Goal: Task Accomplishment & Management: Manage account settings

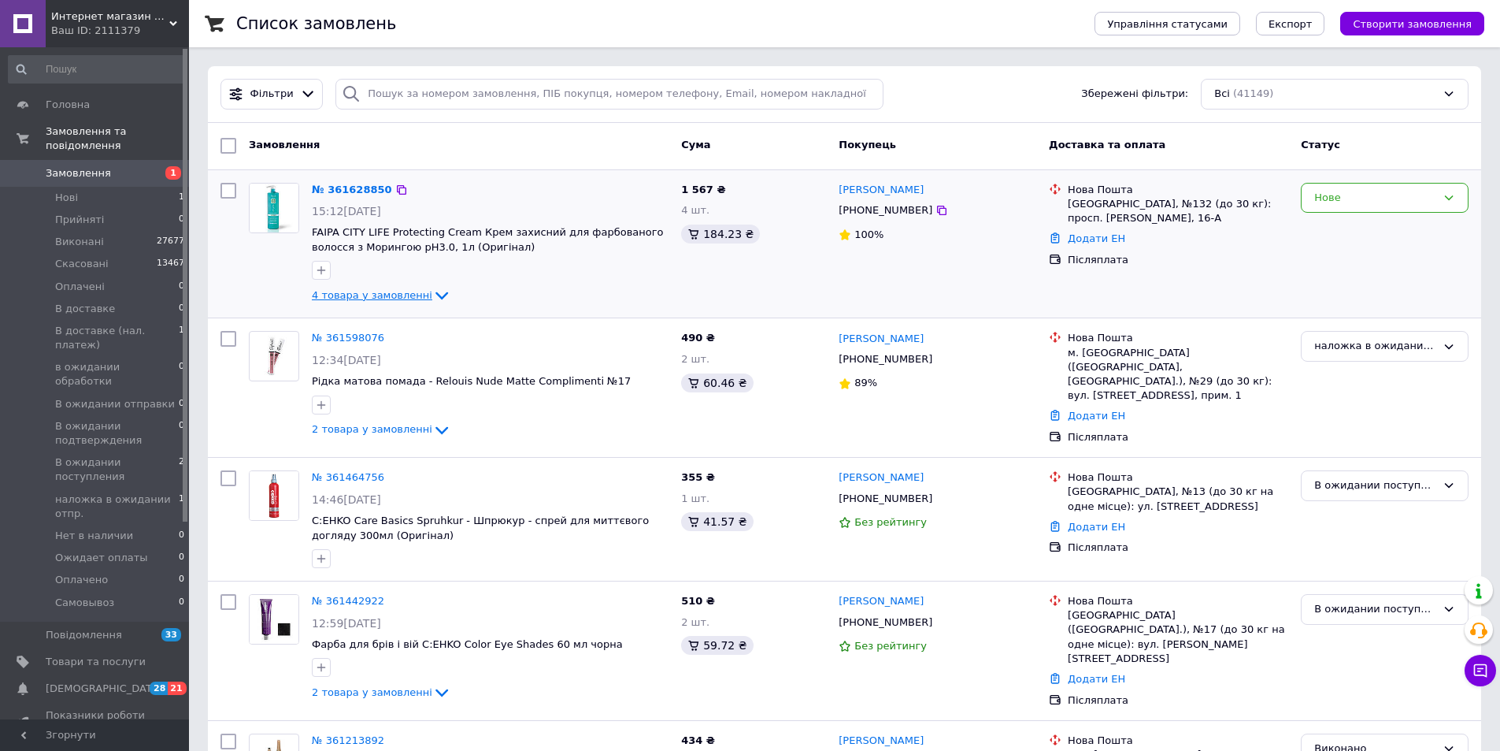
click at [370, 296] on span "4 товара у замовленні" at bounding box center [372, 295] width 120 height 12
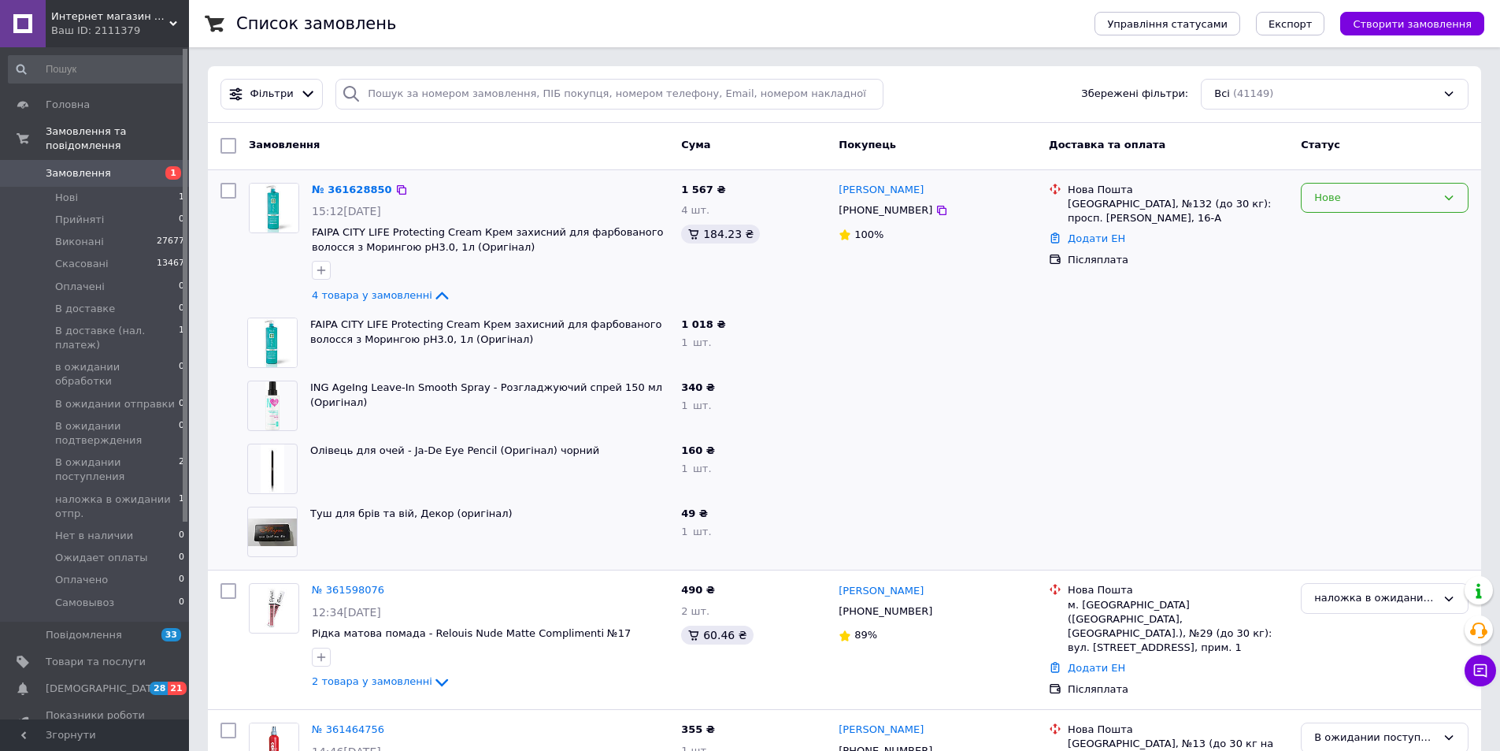
click at [1322, 203] on div "Нове" at bounding box center [1375, 198] width 122 height 17
click at [1331, 228] on li "Прийнято" at bounding box center [1385, 230] width 166 height 29
click at [345, 190] on link "№ 361628850" at bounding box center [352, 189] width 80 height 12
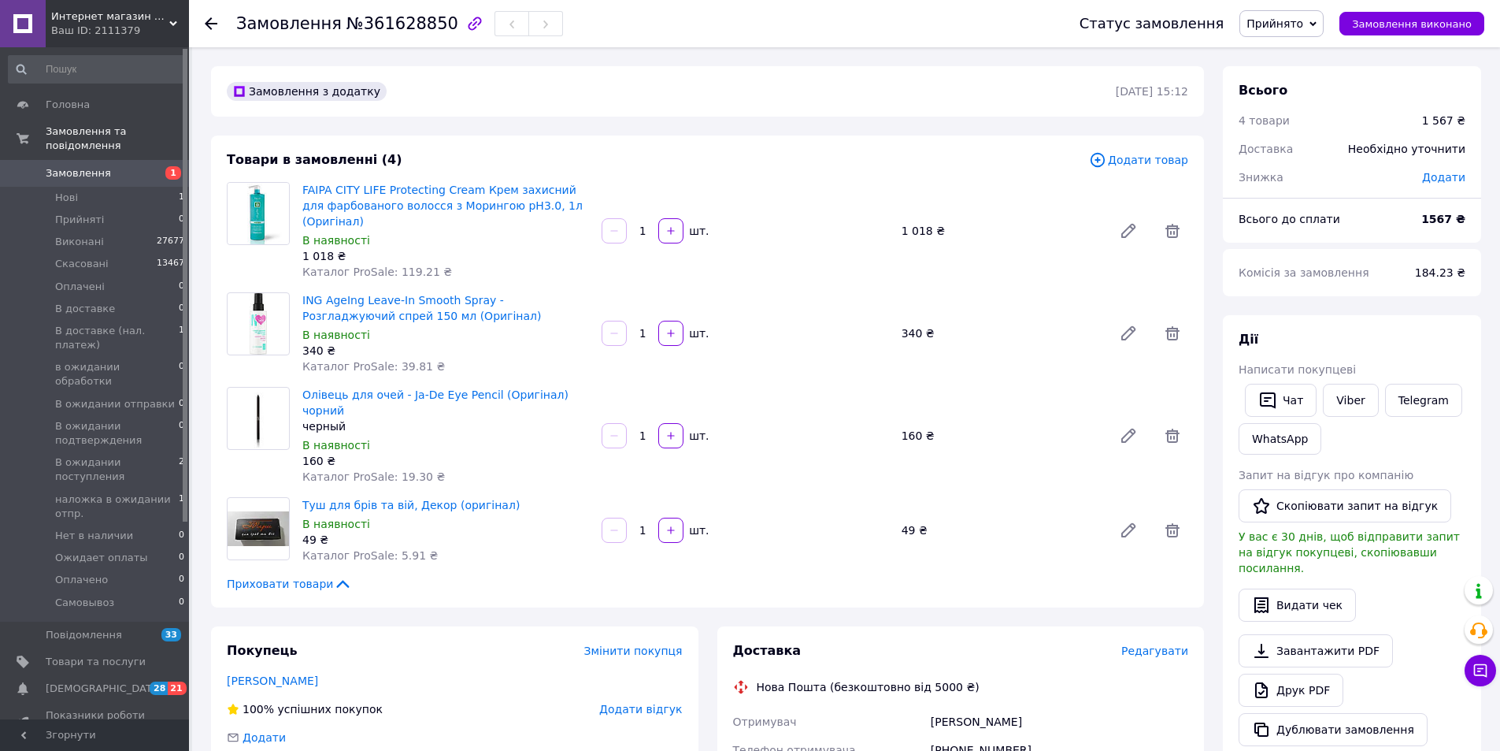
click at [71, 166] on span "Замовлення" at bounding box center [78, 173] width 65 height 14
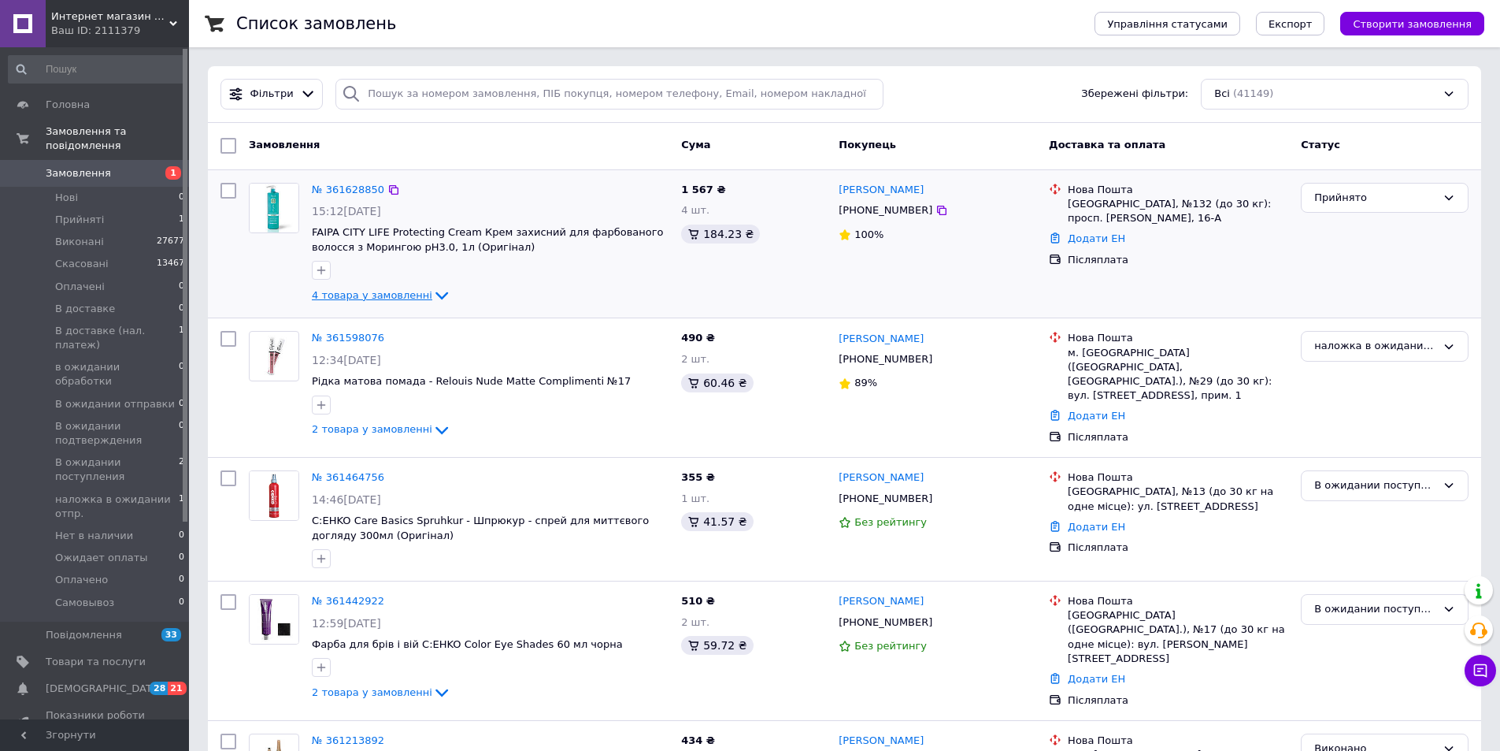
click at [391, 291] on span "4 товара у замовленні" at bounding box center [372, 295] width 120 height 12
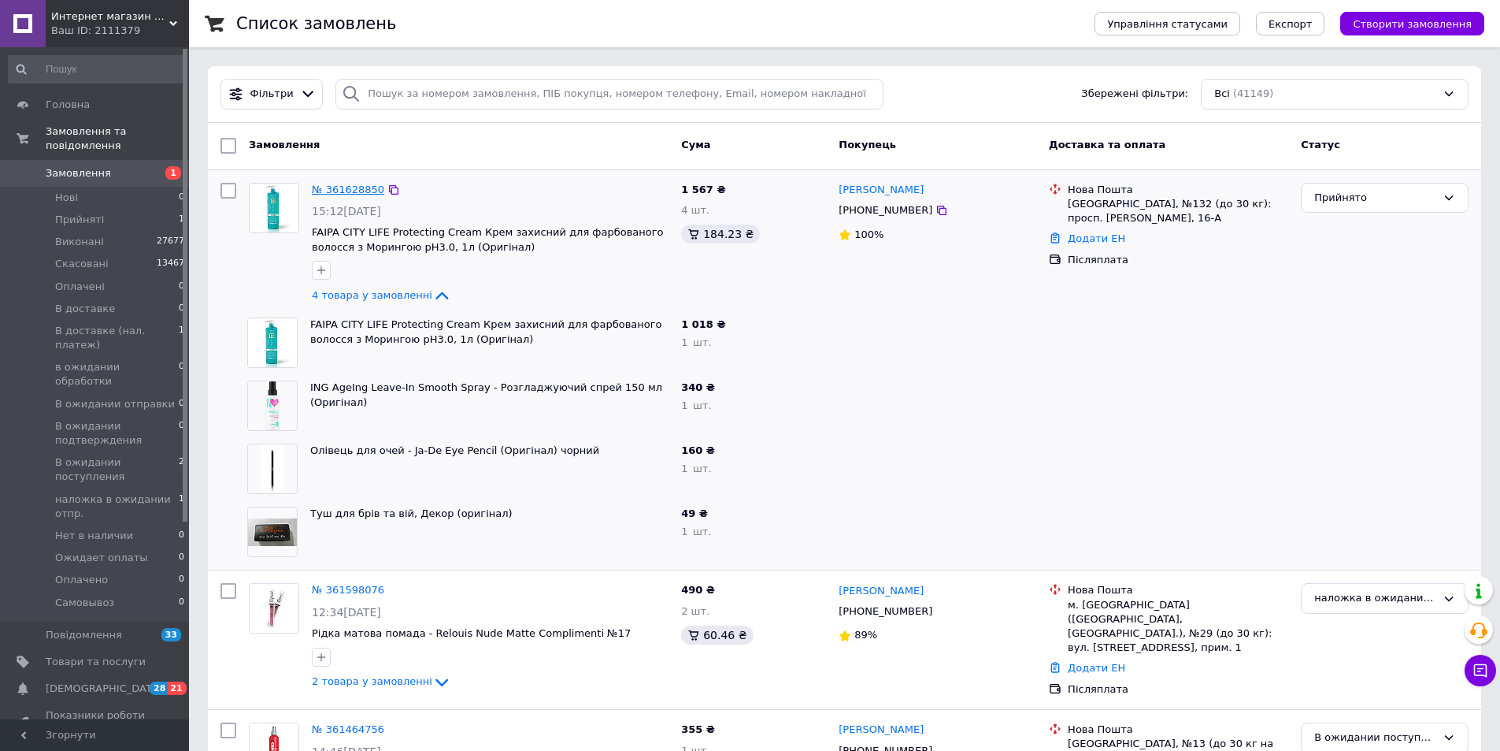
click at [358, 190] on link "№ 361628850" at bounding box center [348, 189] width 72 height 12
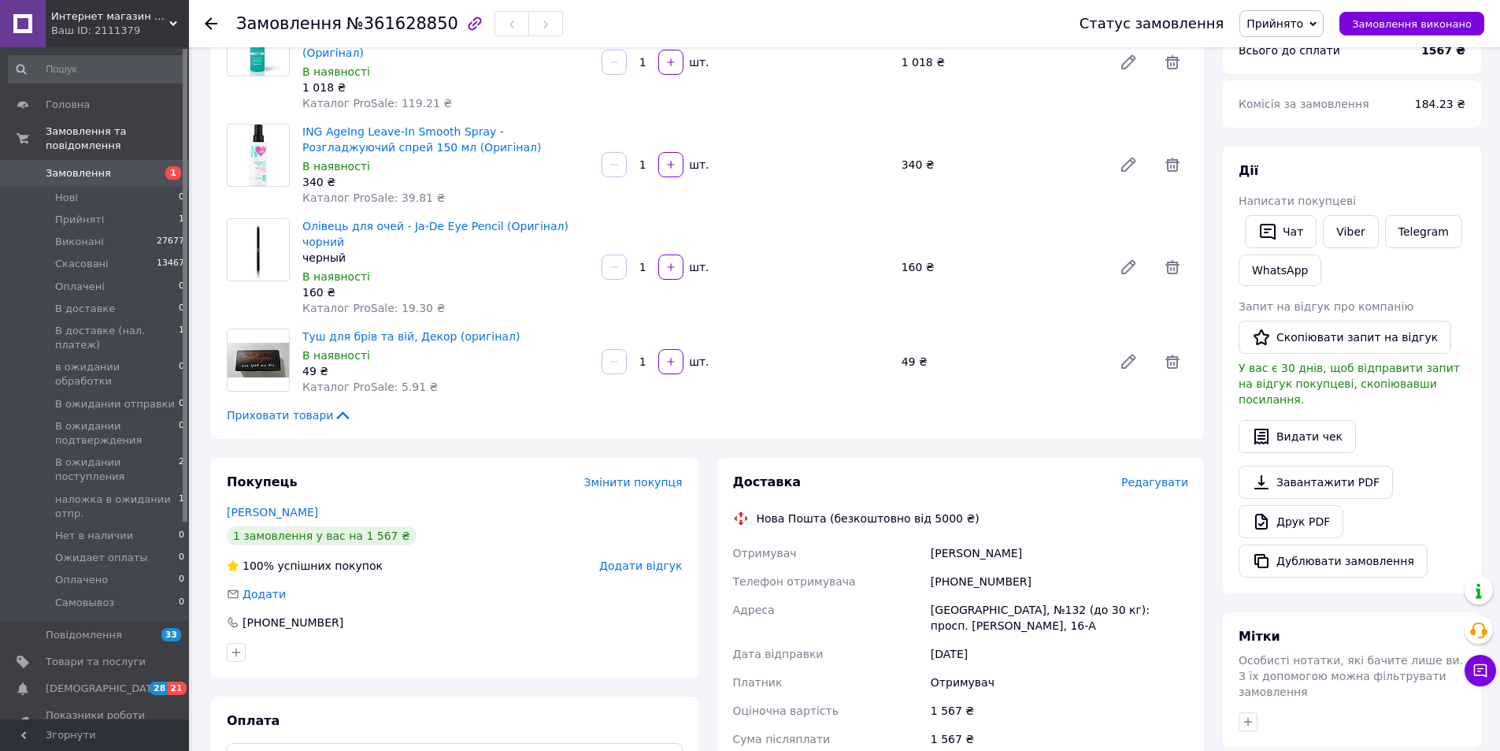
scroll to position [315, 0]
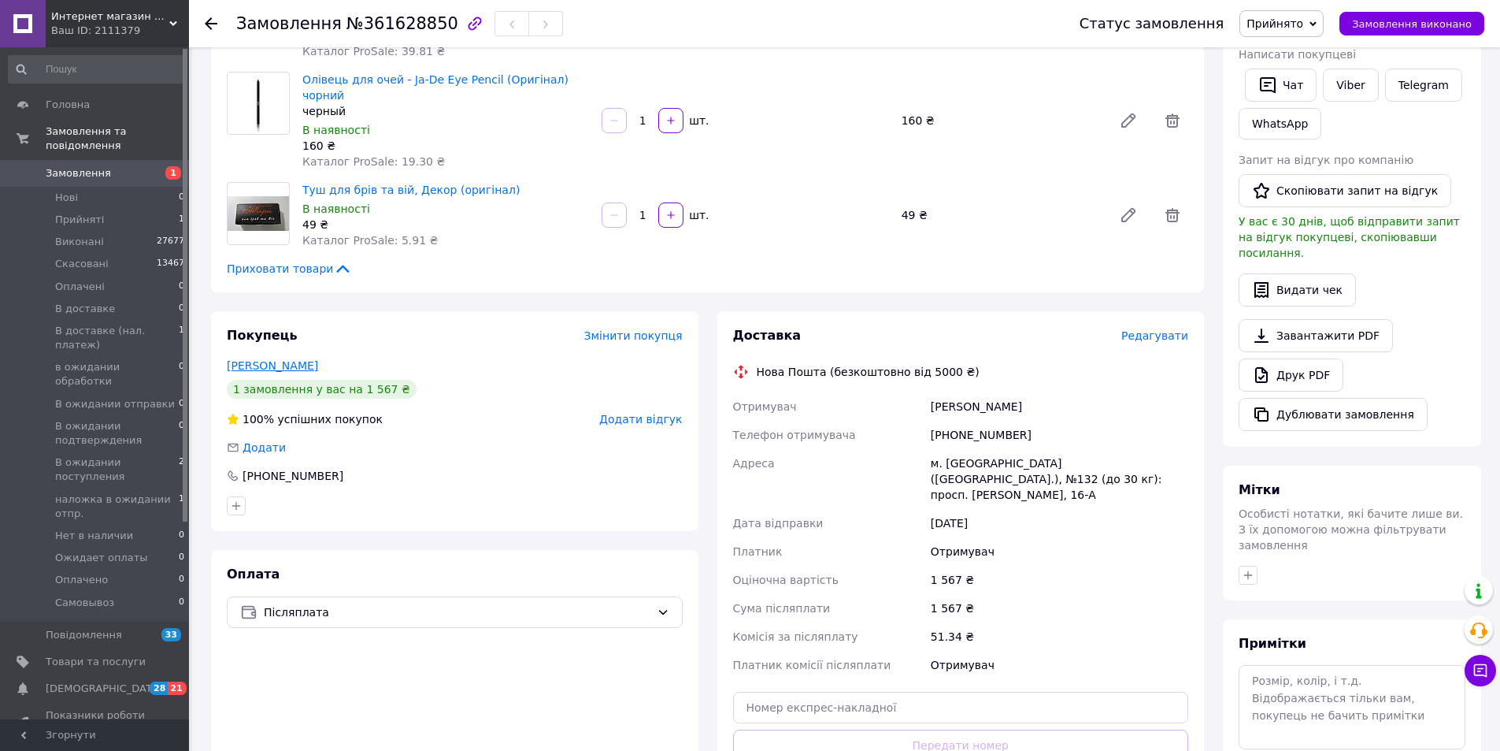
click at [291, 359] on link "Вдовика Елена" at bounding box center [272, 365] width 91 height 13
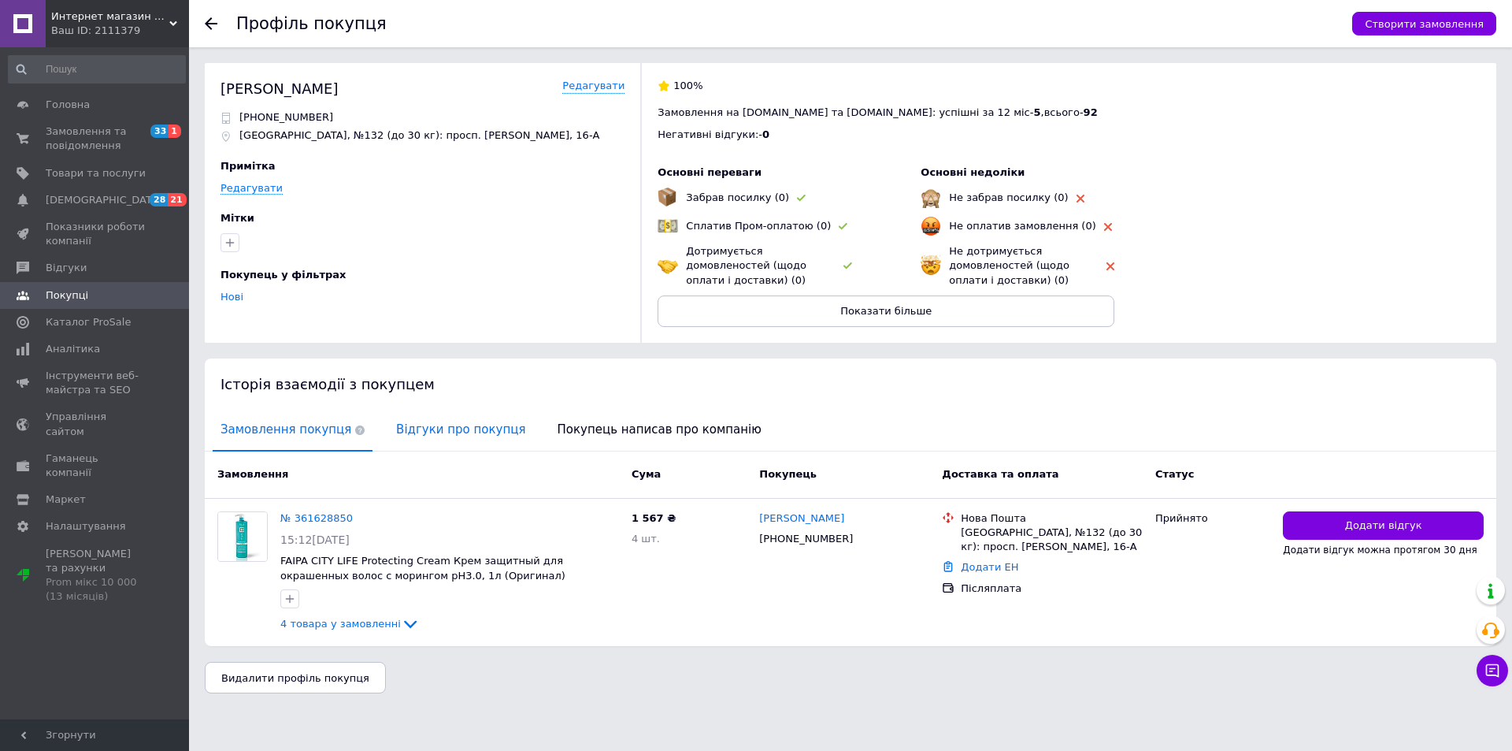
click at [481, 428] on span "Відгуки про покупця" at bounding box center [460, 430] width 145 height 40
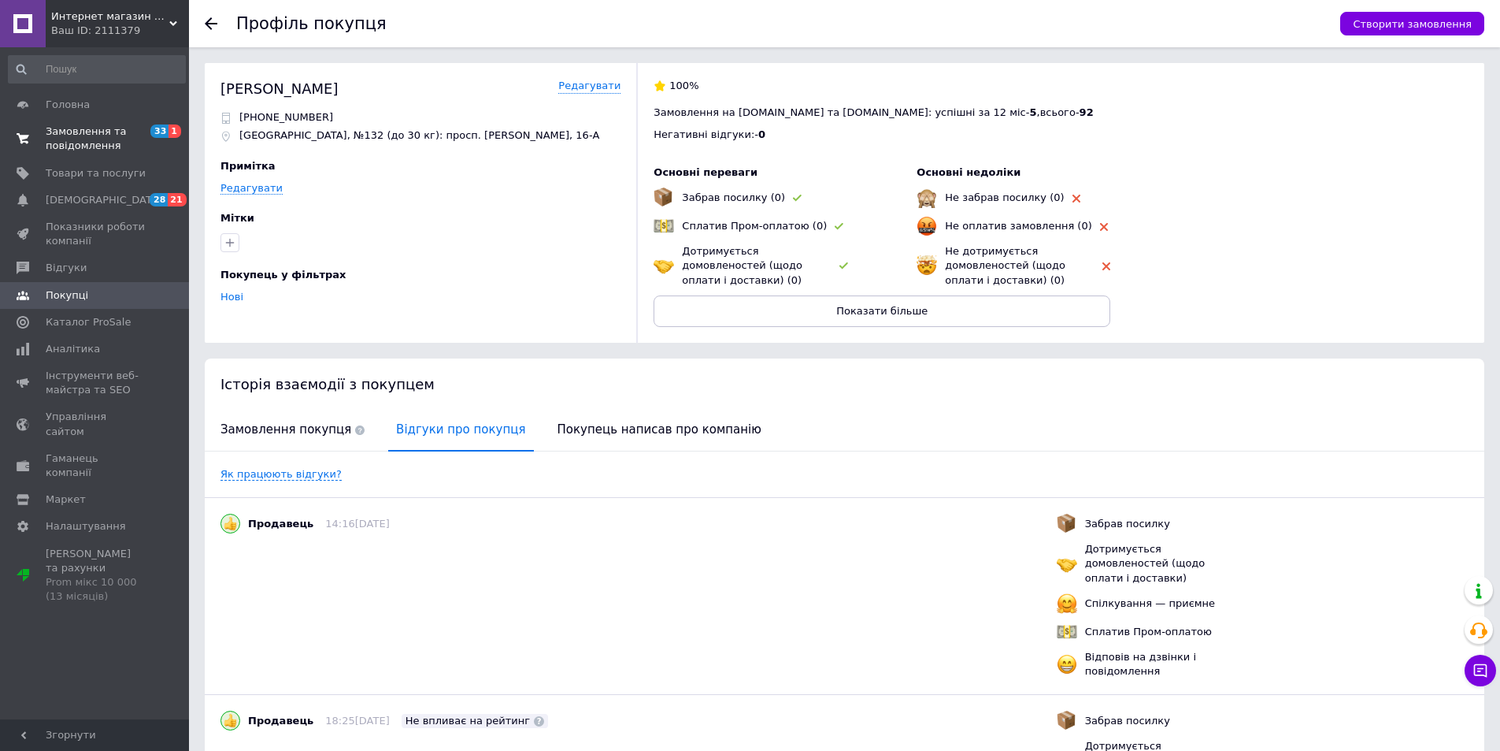
click at [87, 142] on span "Замовлення та повідомлення" at bounding box center [96, 138] width 100 height 28
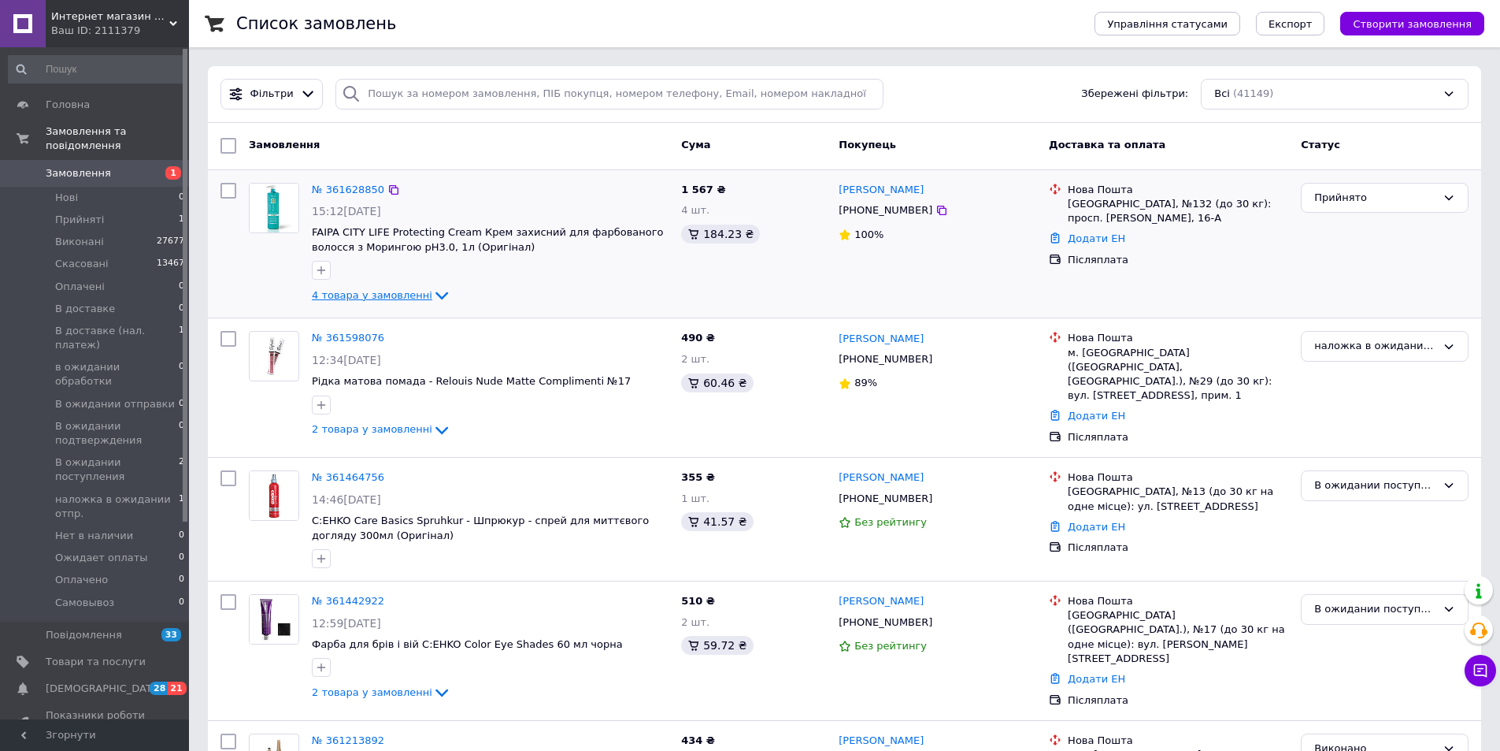
click at [413, 295] on span "4 товара у замовленні" at bounding box center [372, 295] width 120 height 12
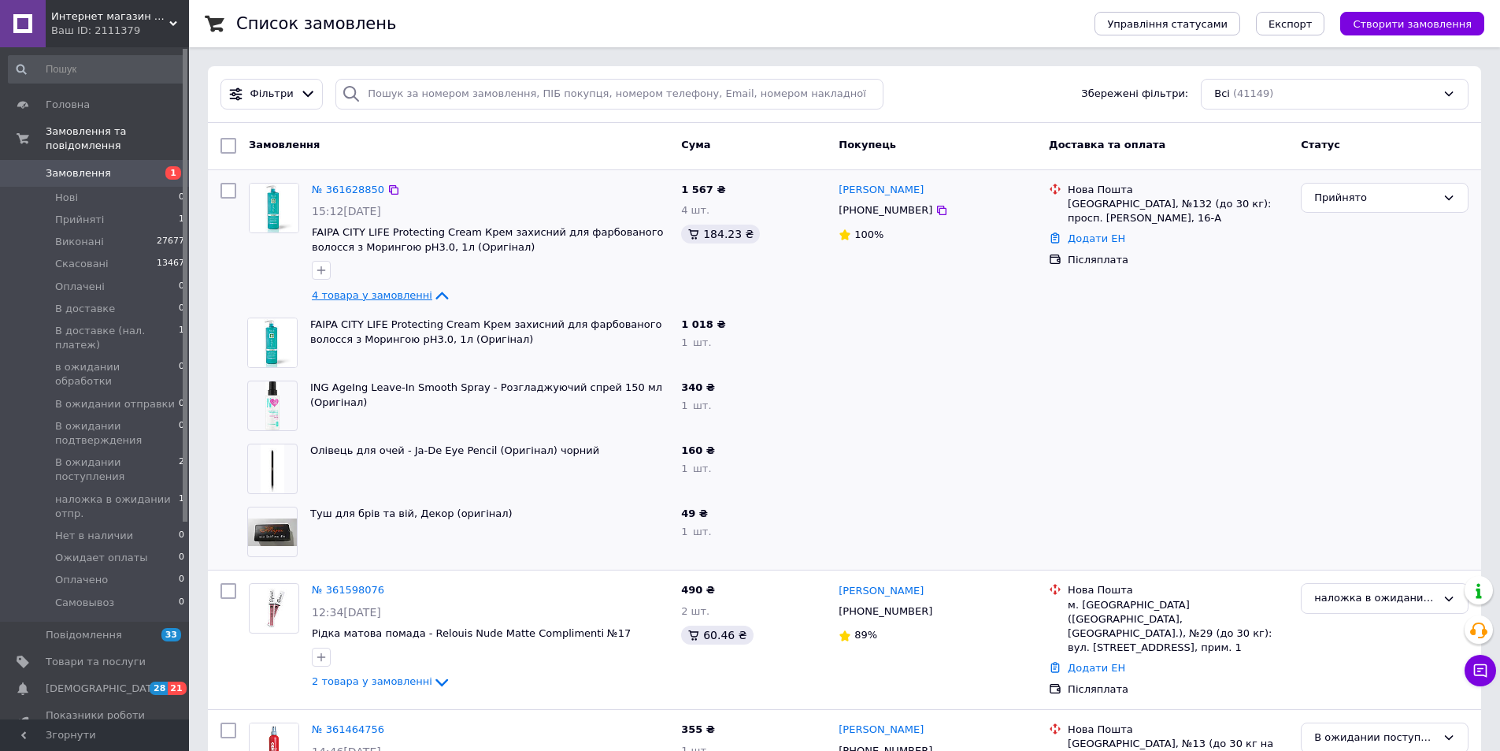
click at [400, 297] on span "4 товара у замовленні" at bounding box center [372, 295] width 120 height 12
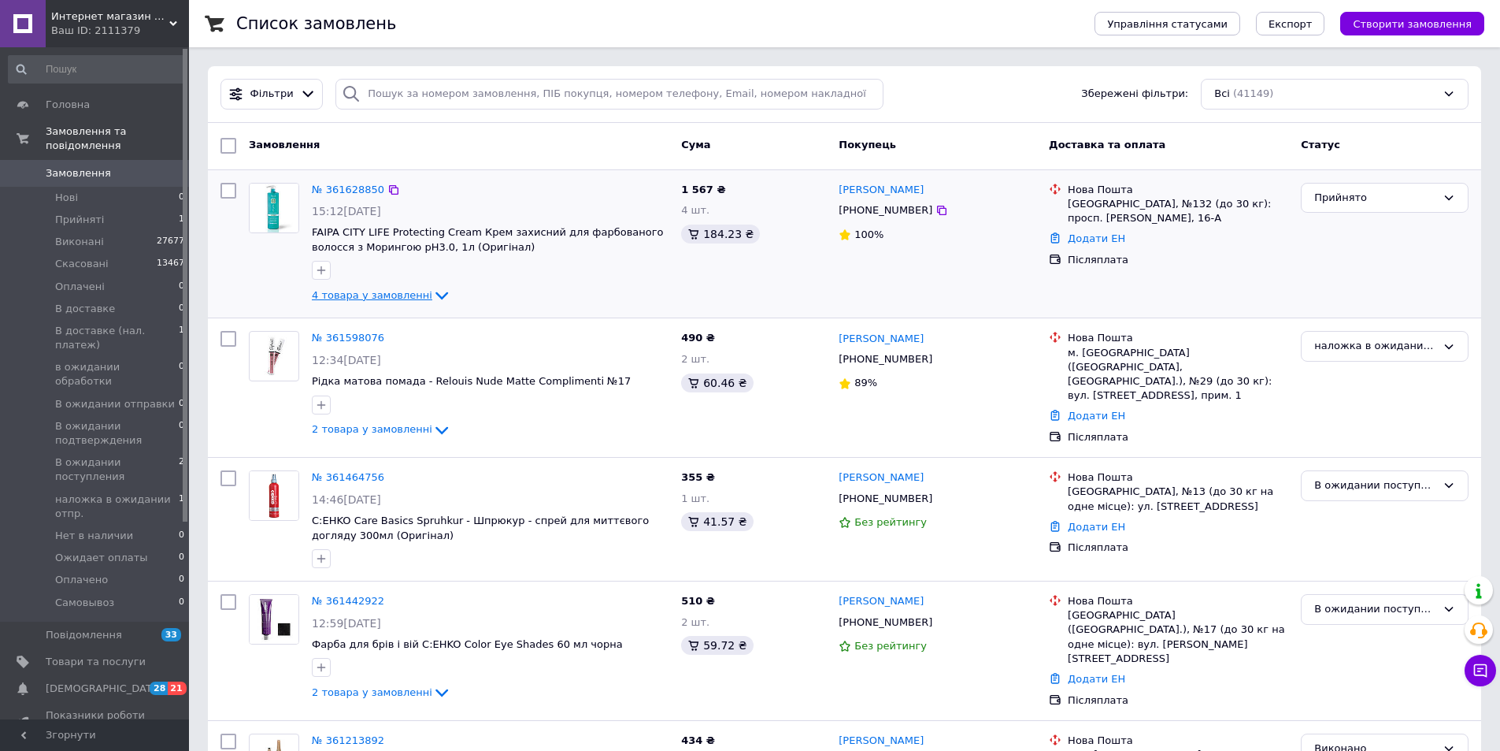
click at [436, 296] on icon at bounding box center [442, 296] width 13 height 8
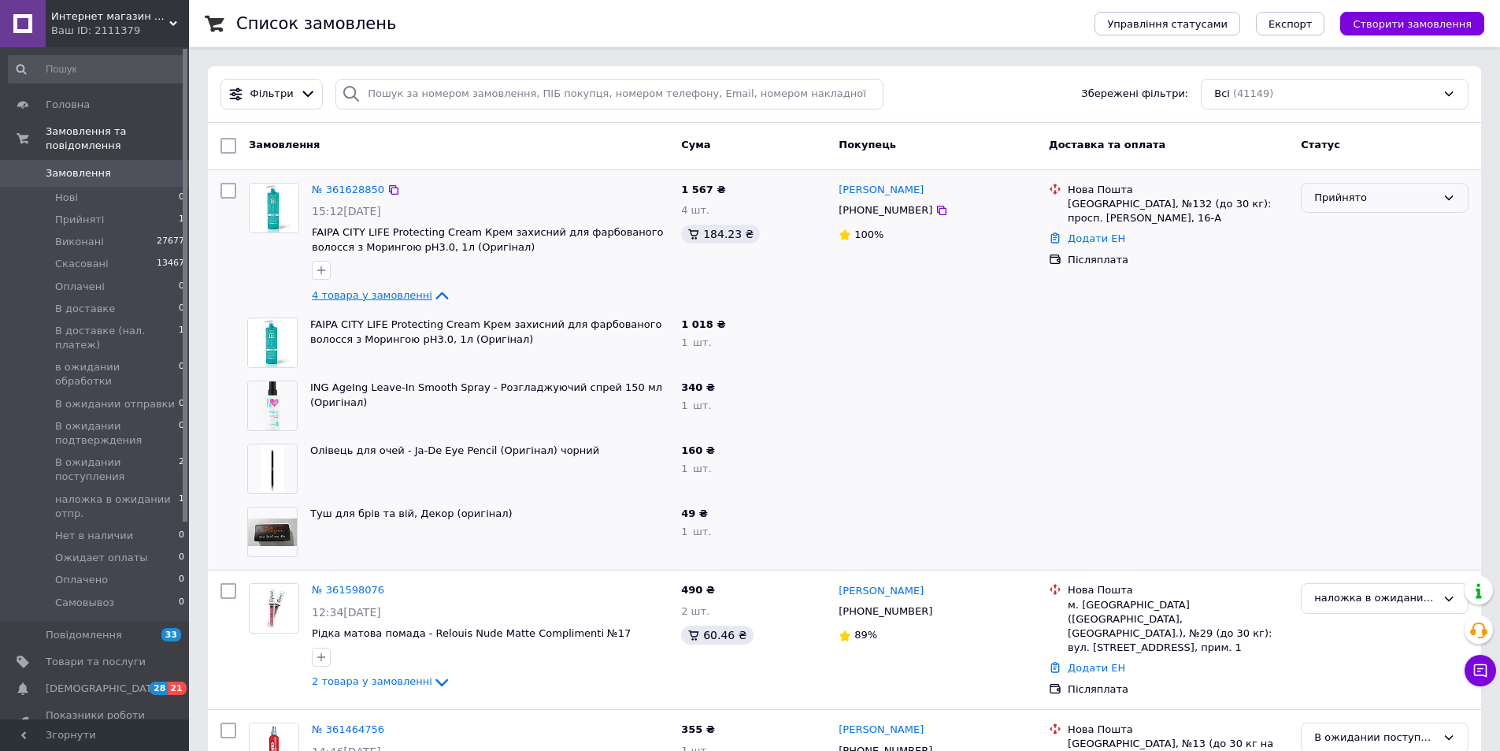
click at [1331, 206] on div "Прийнято" at bounding box center [1375, 198] width 122 height 17
click at [1348, 228] on li "В ожидании поступления" at bounding box center [1385, 240] width 166 height 29
click at [360, 289] on span "4 товара у замовленні" at bounding box center [372, 295] width 120 height 12
